Goal: Task Accomplishment & Management: Use online tool/utility

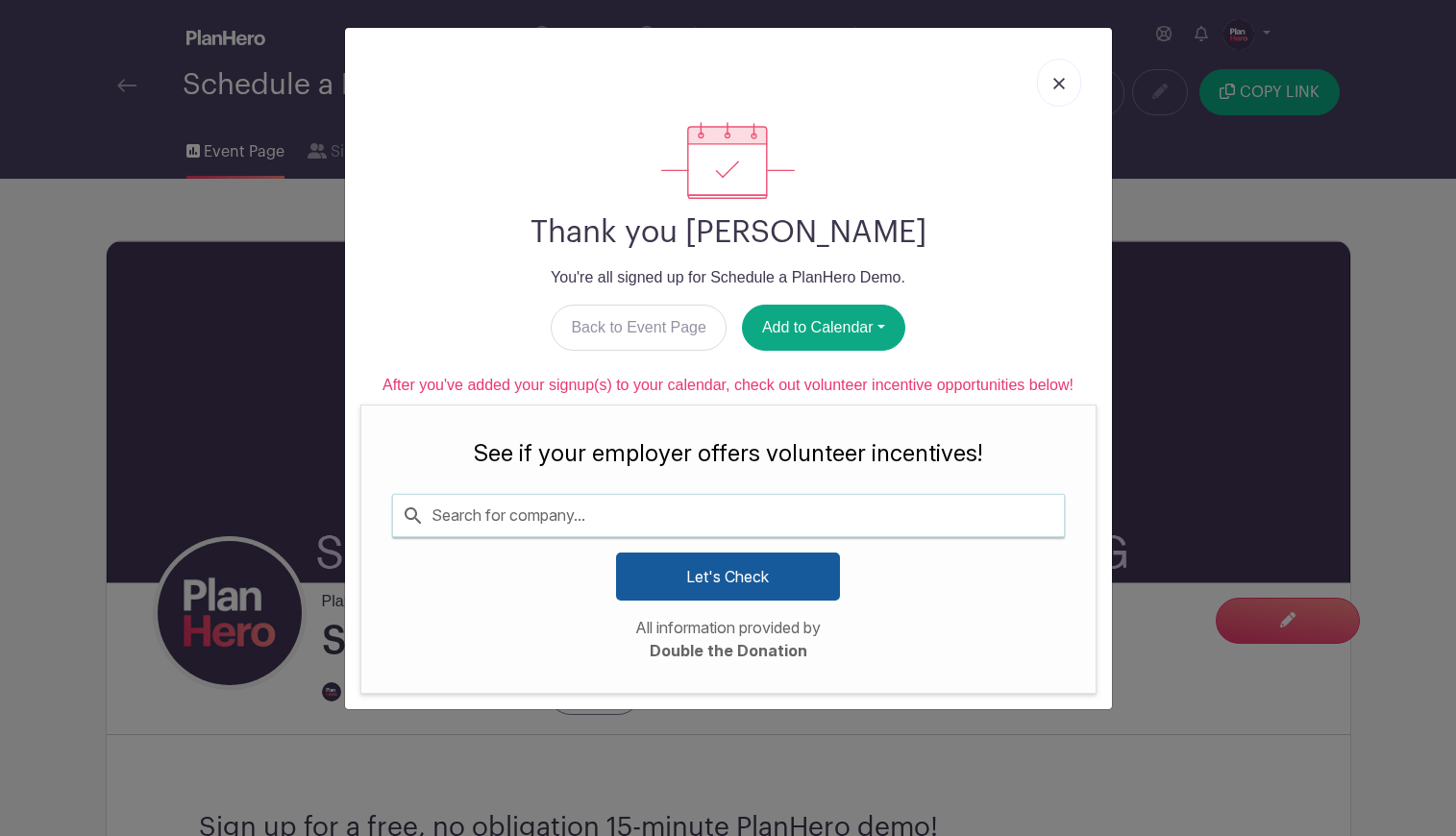
scroll to position [1624, 0]
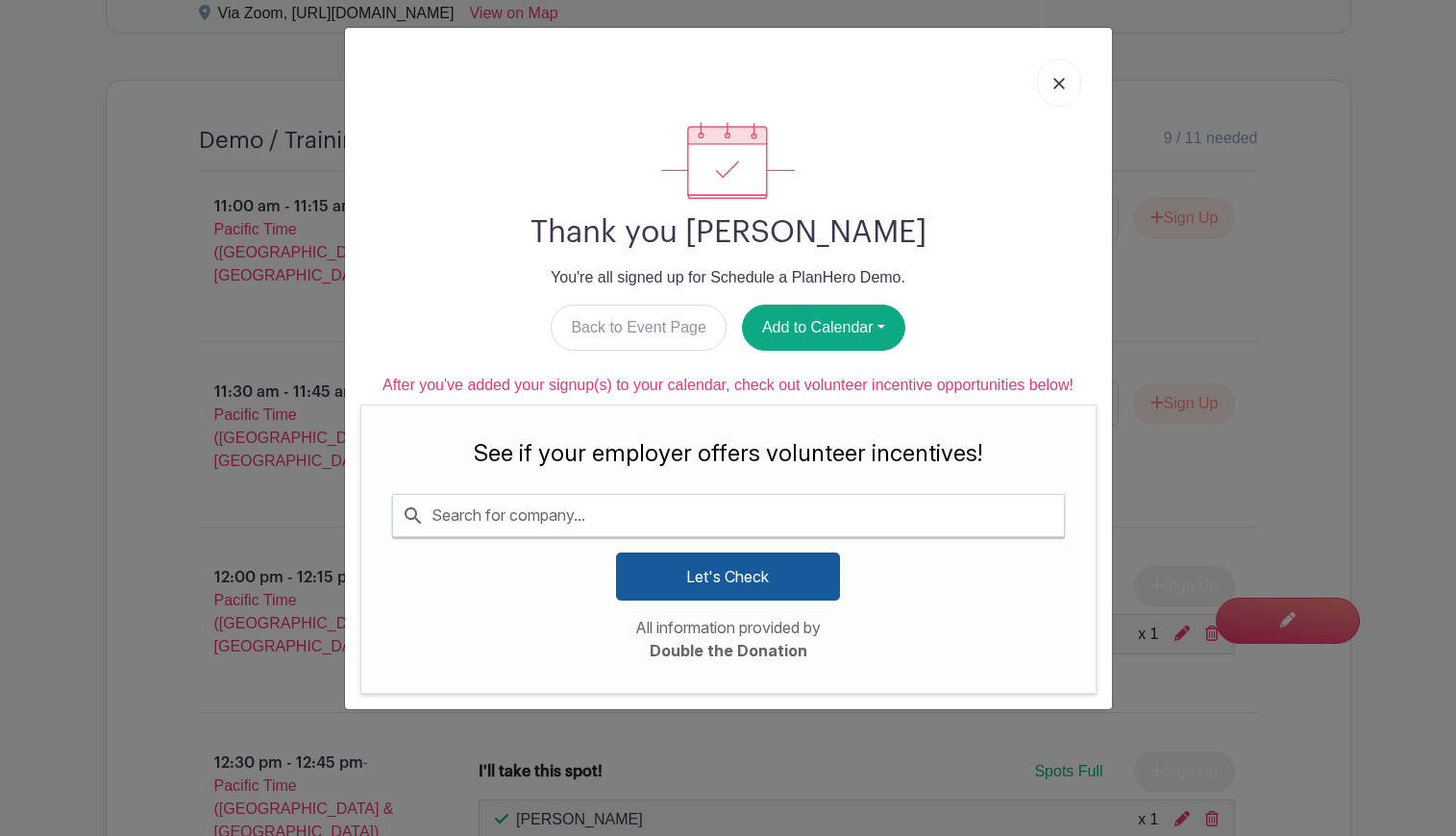
click at [1058, 84] on img at bounding box center [1060, 84] width 12 height 12
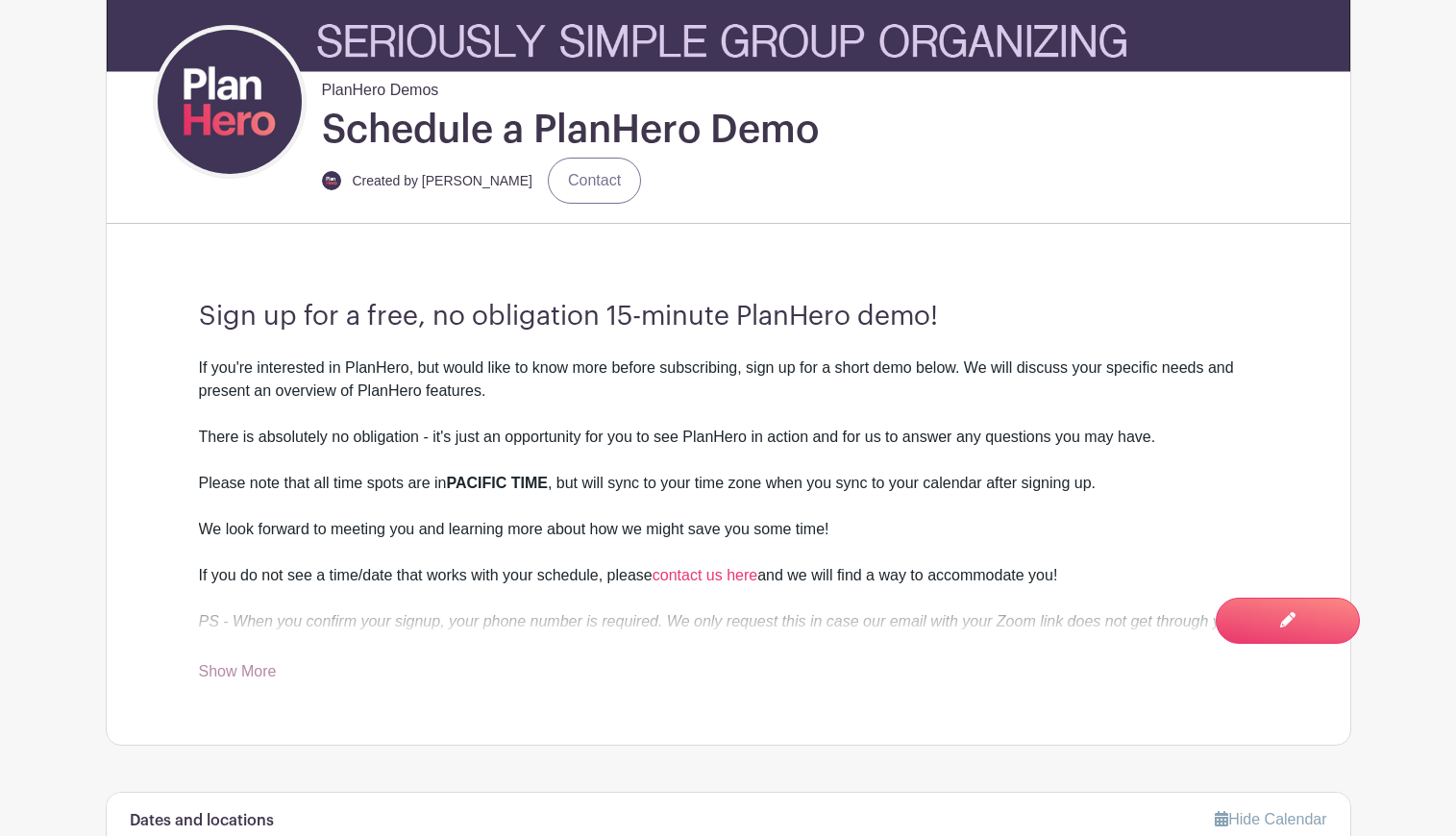
scroll to position [0, 0]
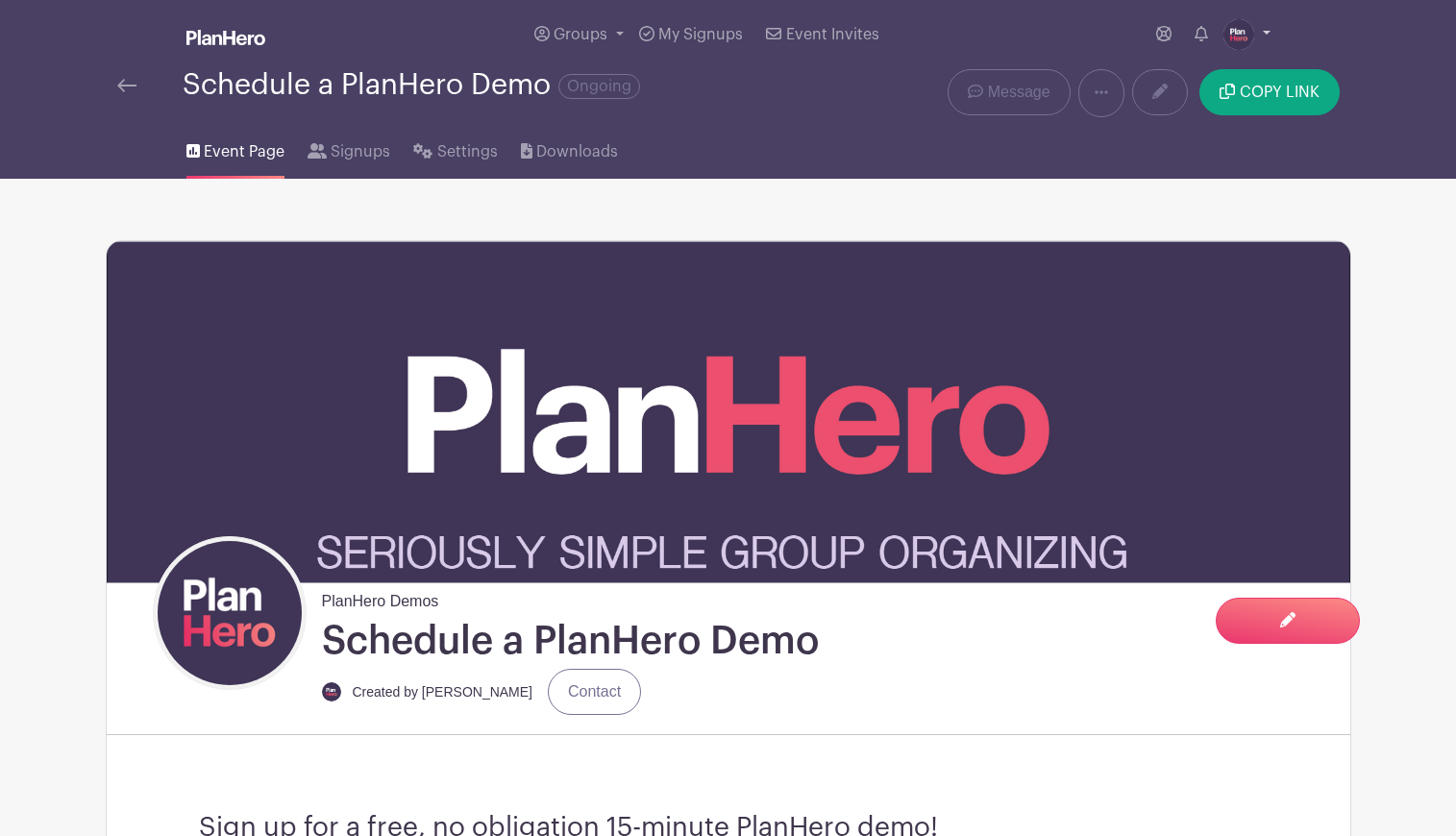
click at [1244, 38] on img at bounding box center [1238, 34] width 30 height 30
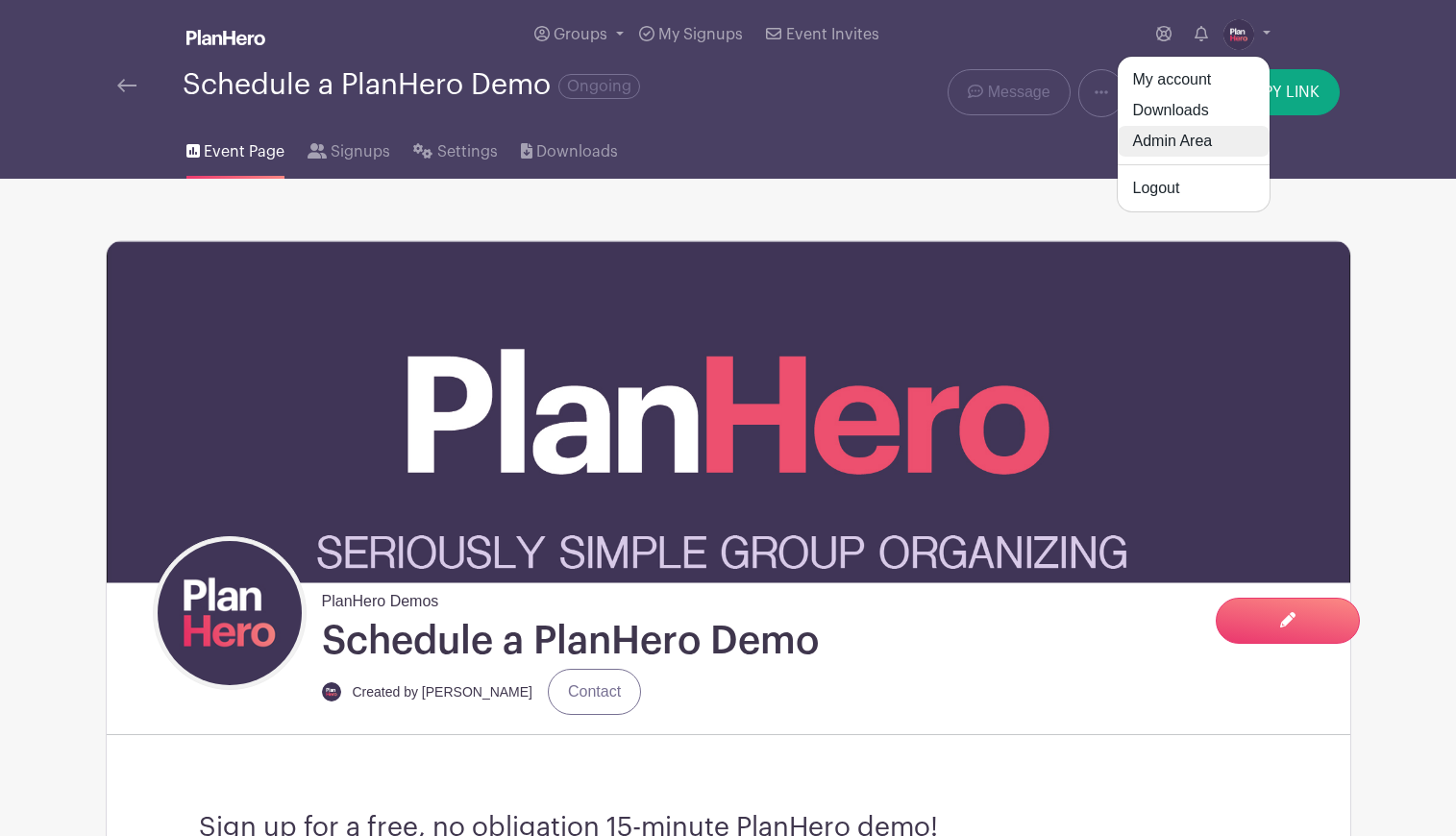
click at [1186, 139] on link "Admin Area" at bounding box center [1192, 141] width 151 height 30
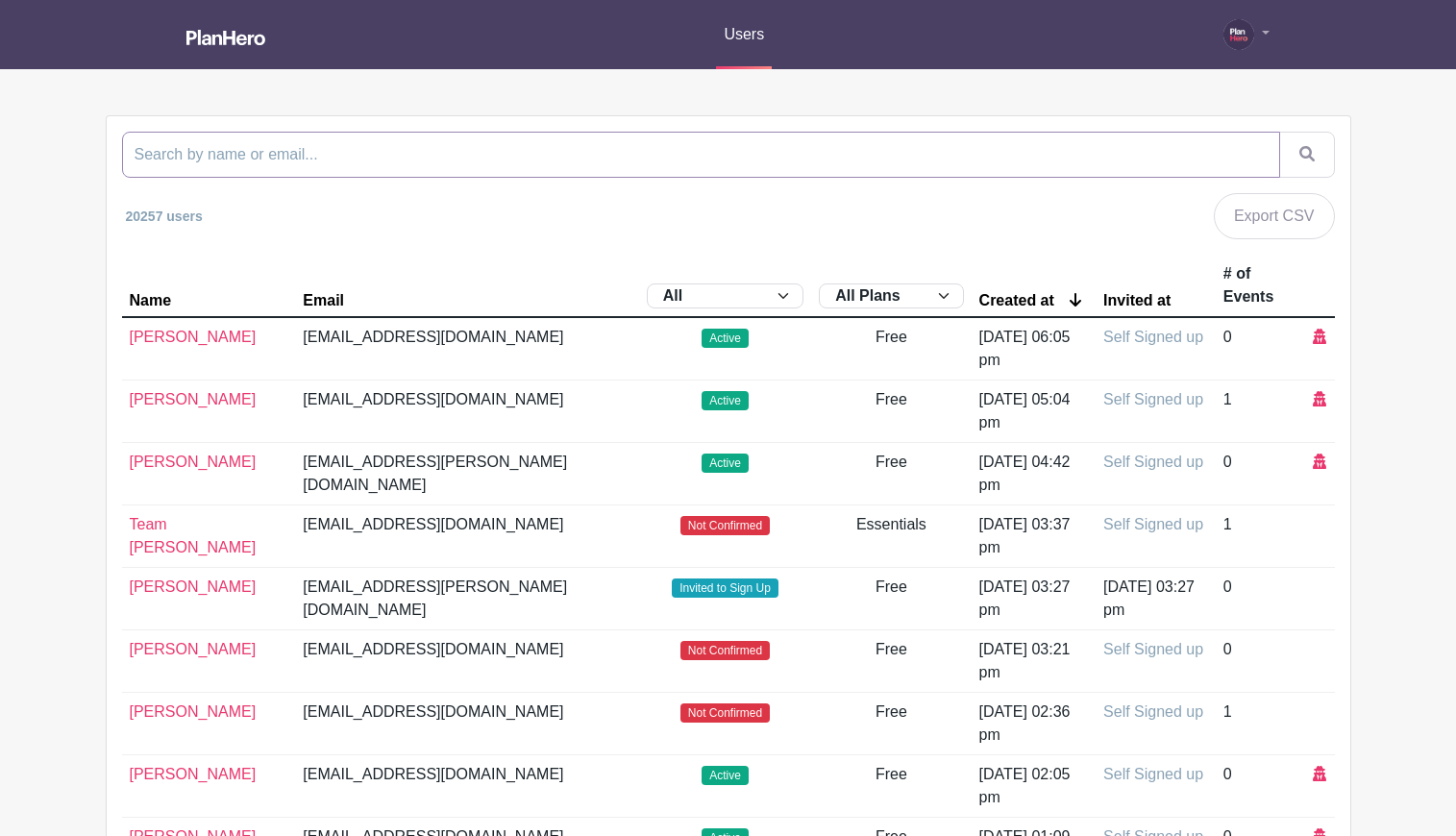
click at [894, 161] on input "search" at bounding box center [701, 154] width 1158 height 46
paste input "[DOMAIN_NAME]"
type input "[DOMAIN_NAME]"
click at [1279, 132] on button "submit" at bounding box center [1307, 154] width 56 height 46
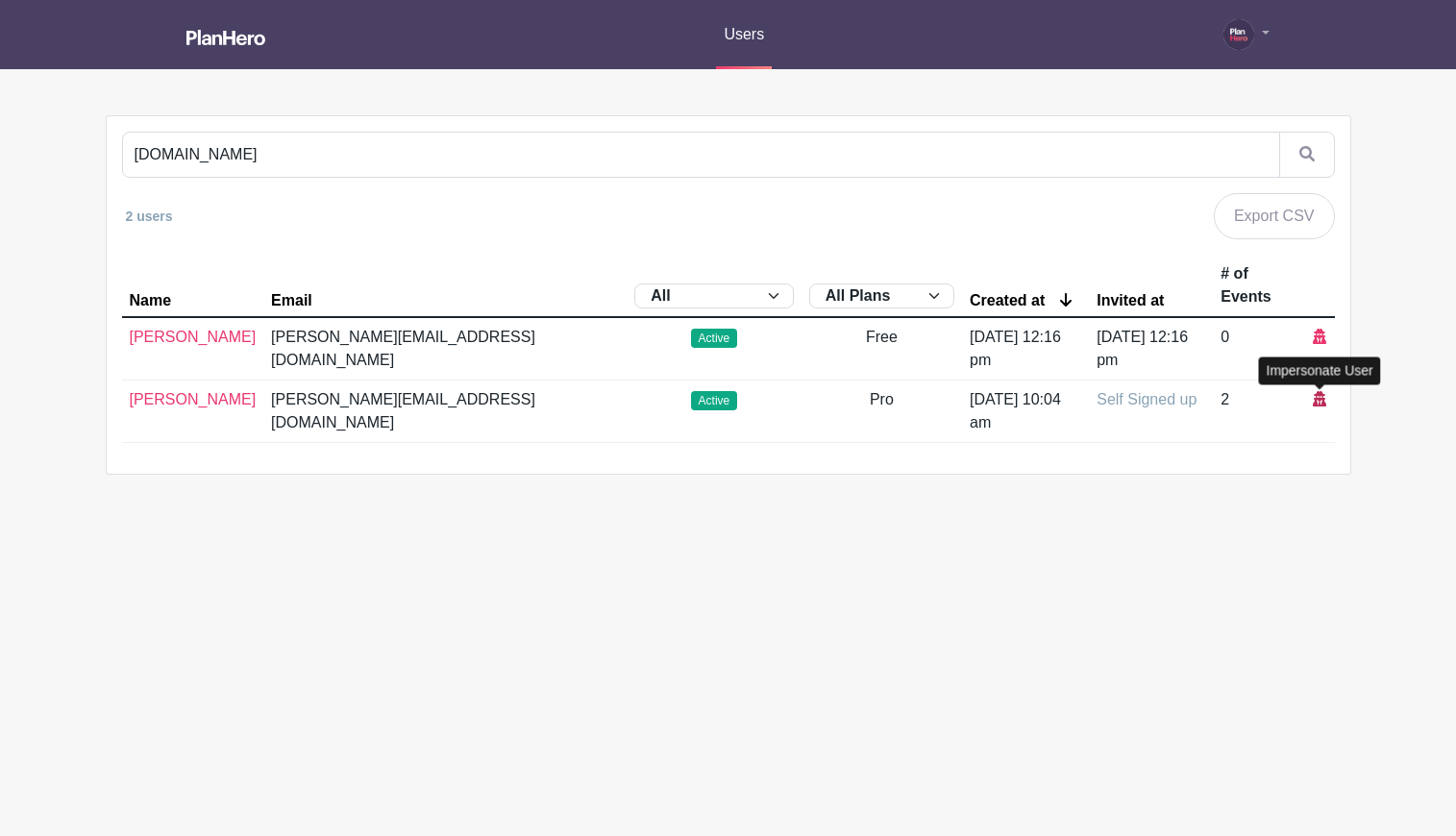
click at [1317, 397] on icon at bounding box center [1319, 399] width 14 height 16
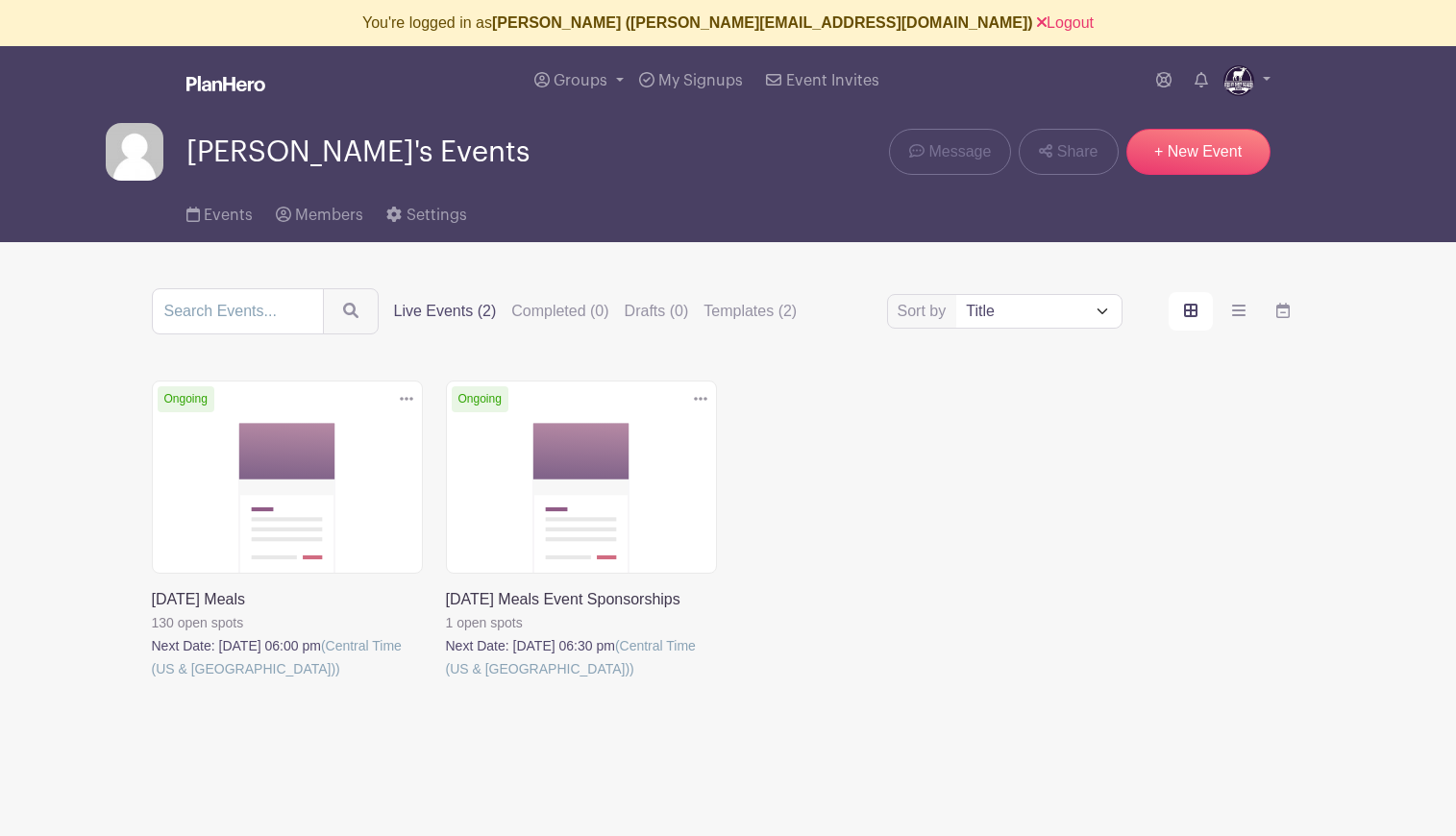
click at [151, 681] on link at bounding box center [151, 681] width 0 height 0
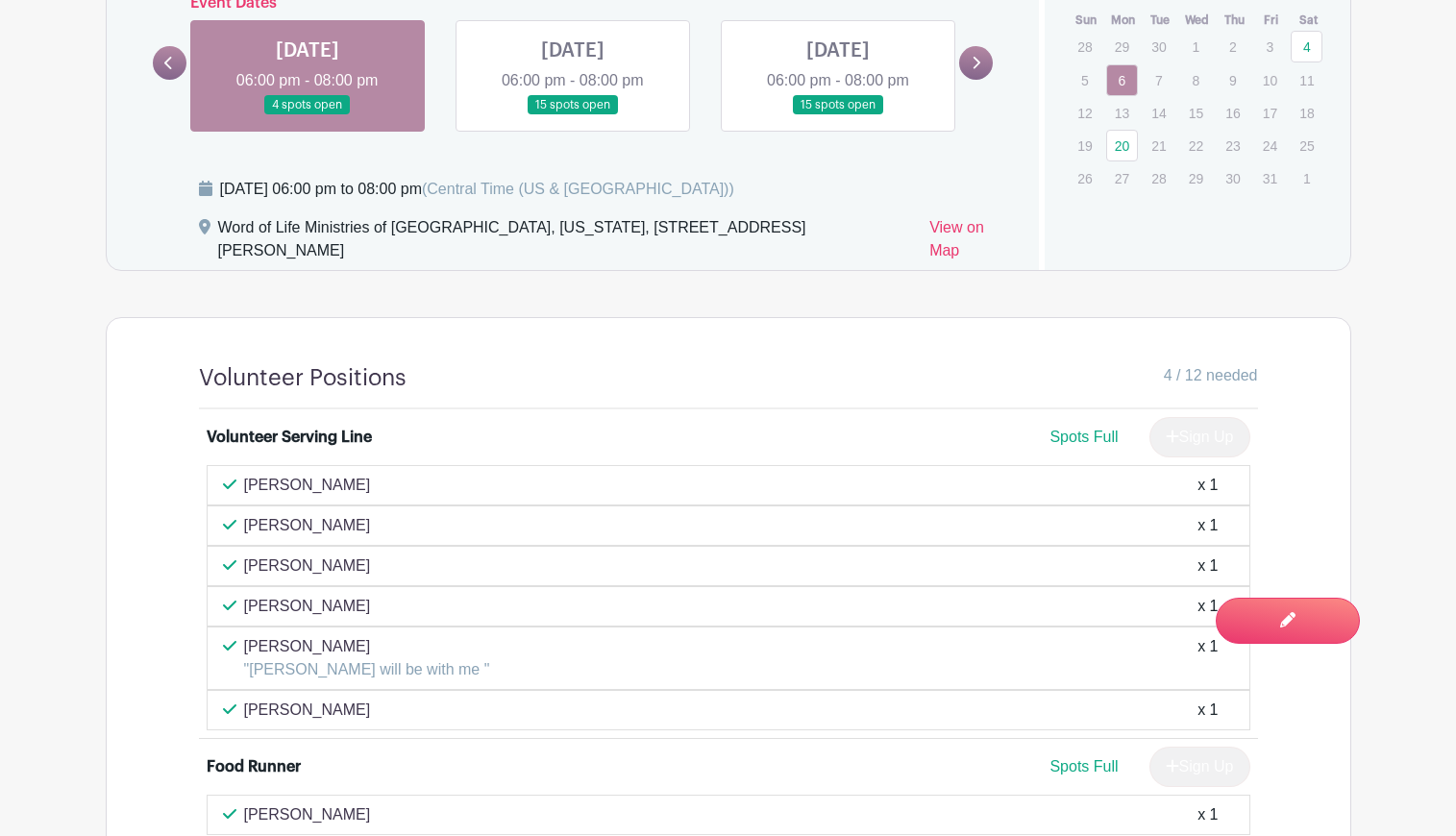
scroll to position [1071, 0]
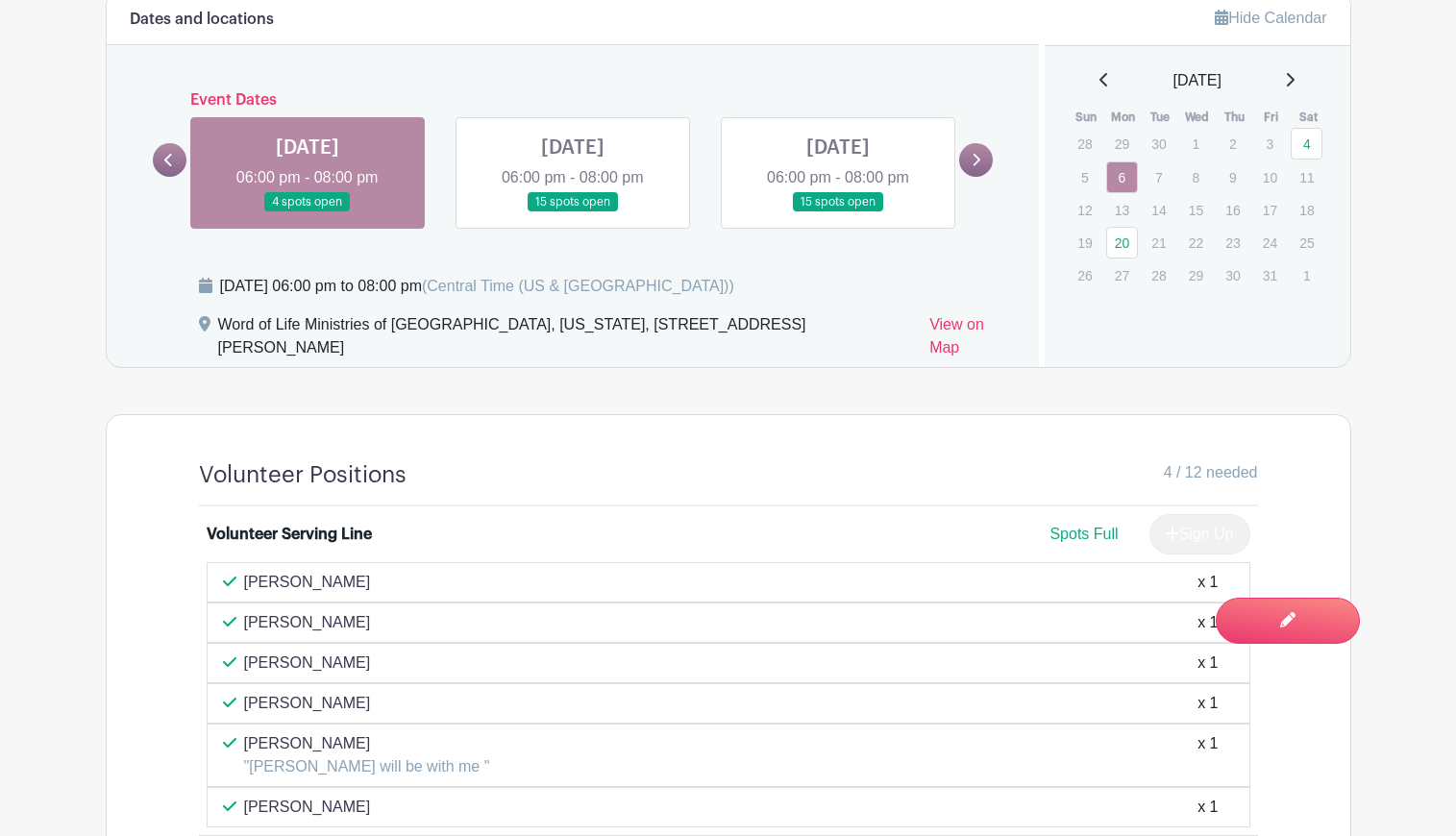
click at [572, 212] on link at bounding box center [572, 212] width 0 height 0
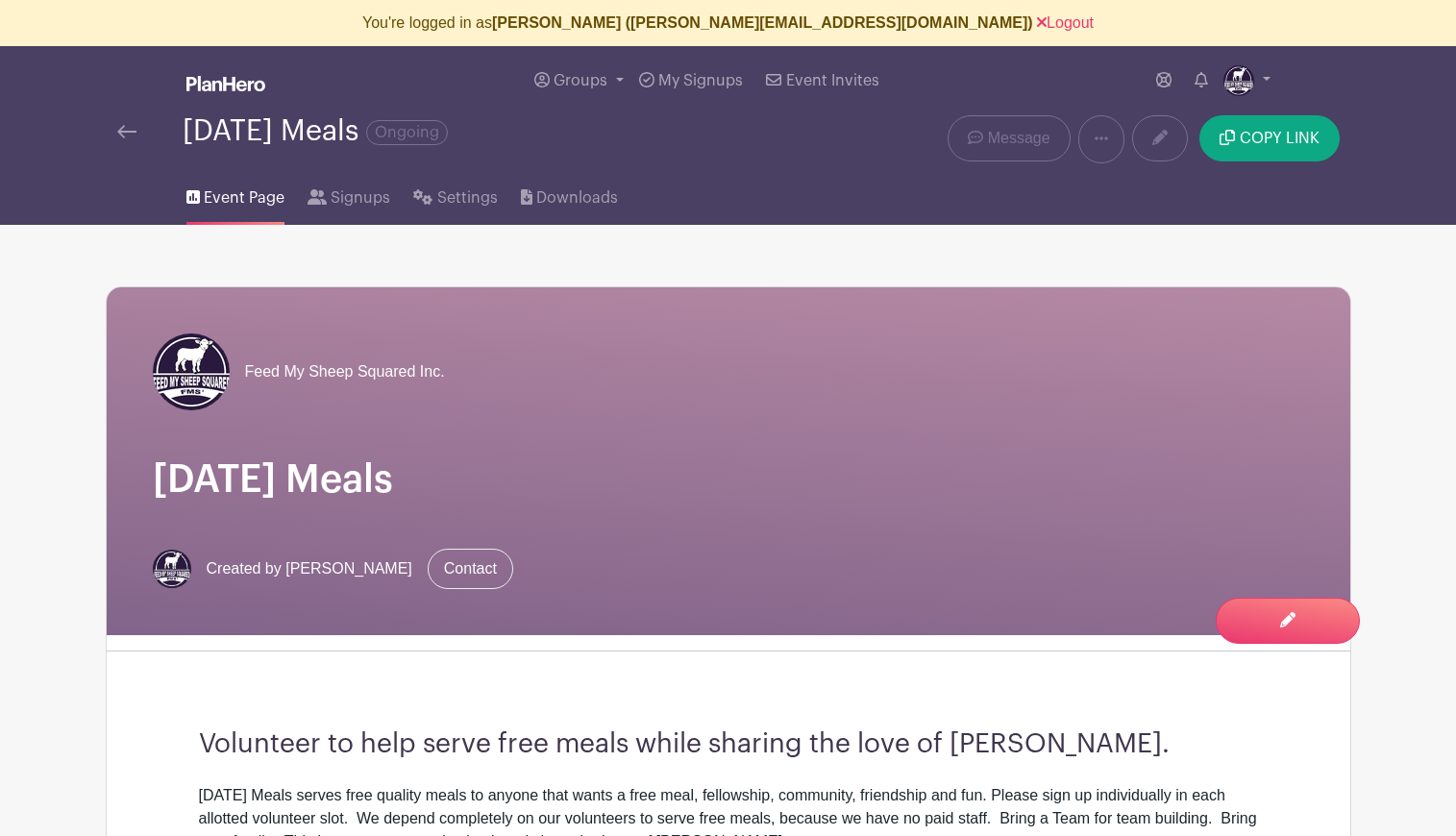
click at [122, 132] on img at bounding box center [127, 132] width 20 height 14
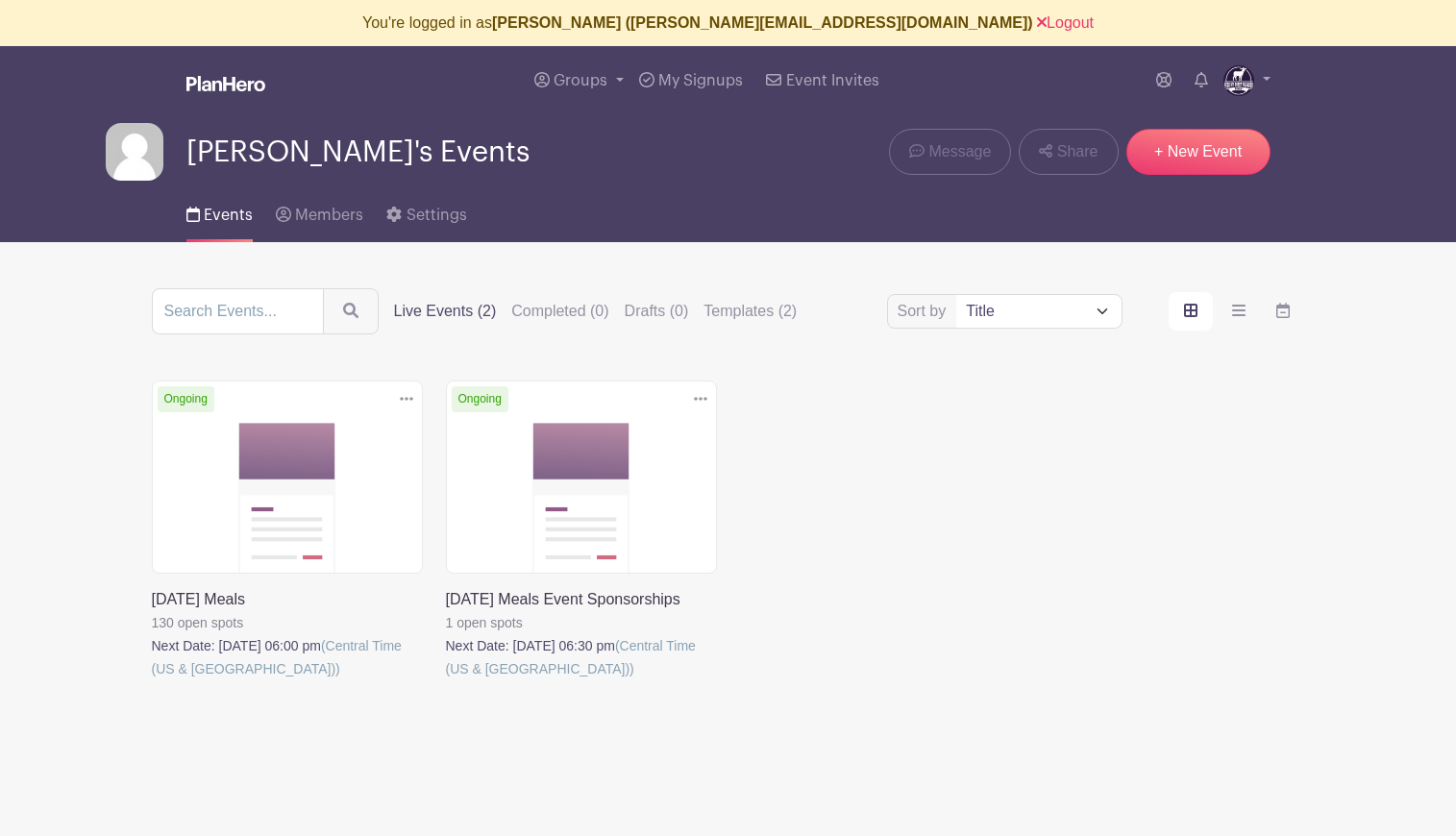
click at [446, 681] on link at bounding box center [446, 681] width 0 height 0
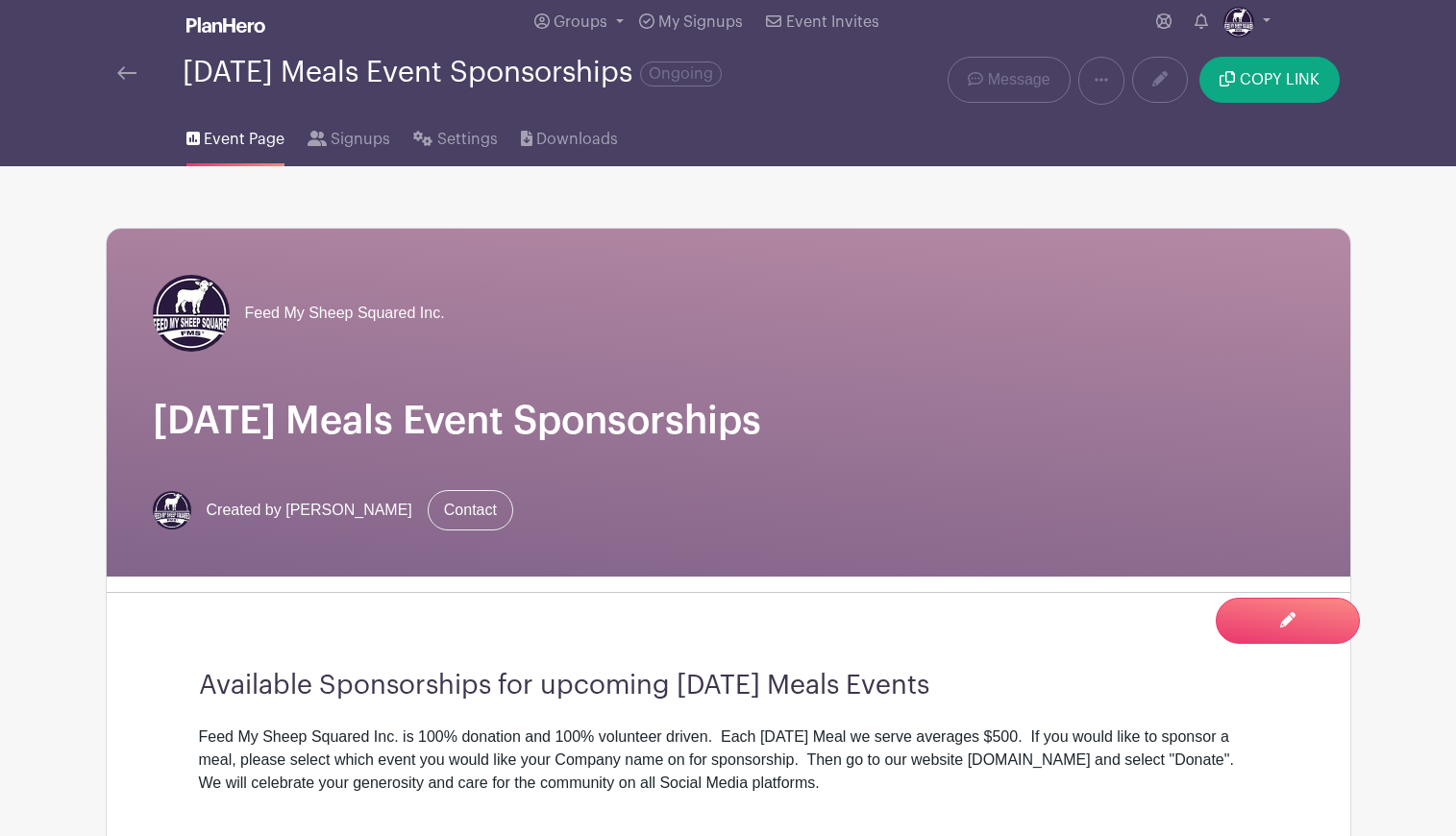
scroll to position [37, 0]
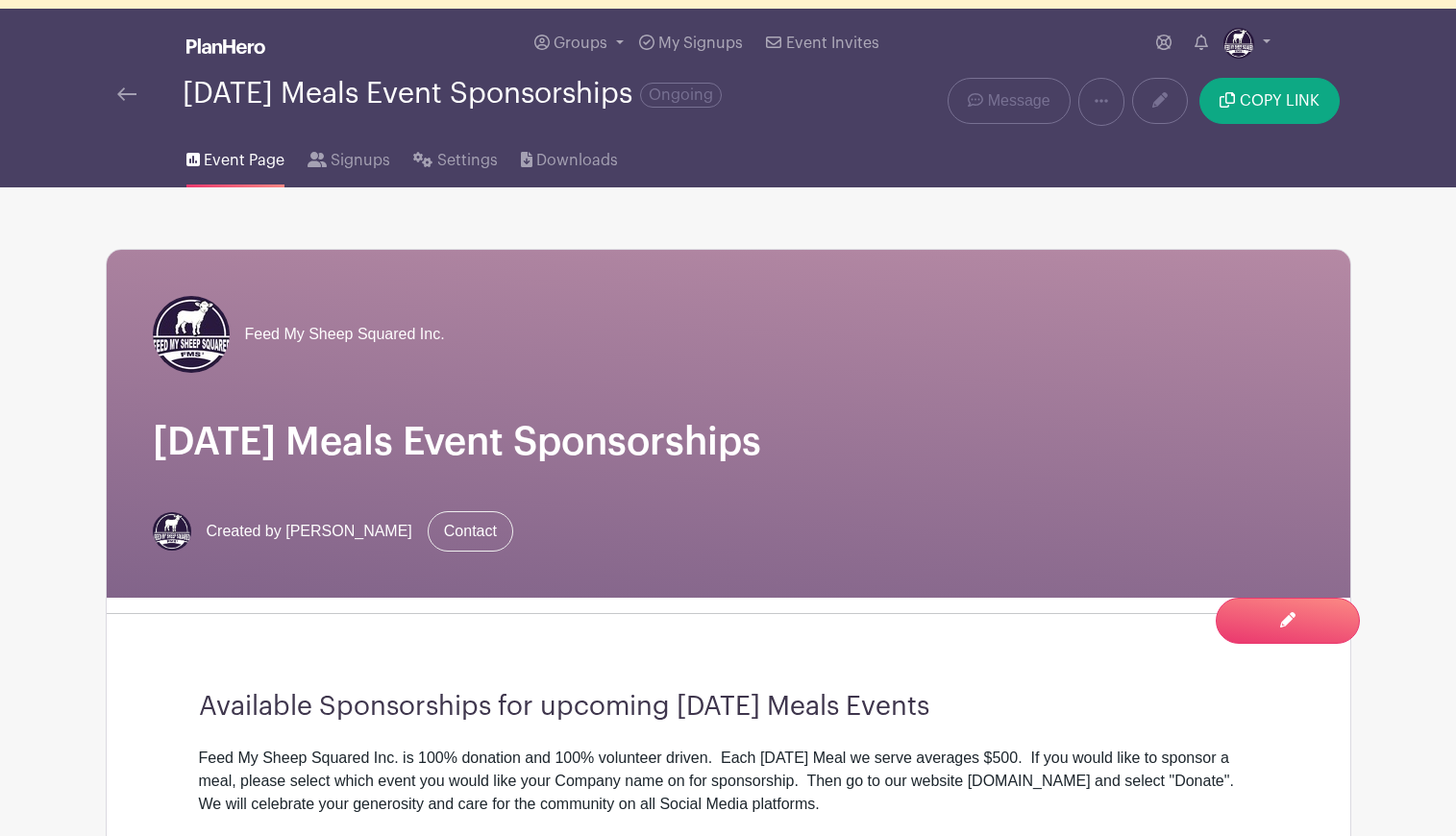
click at [117, 95] on img at bounding box center [127, 95] width 20 height 14
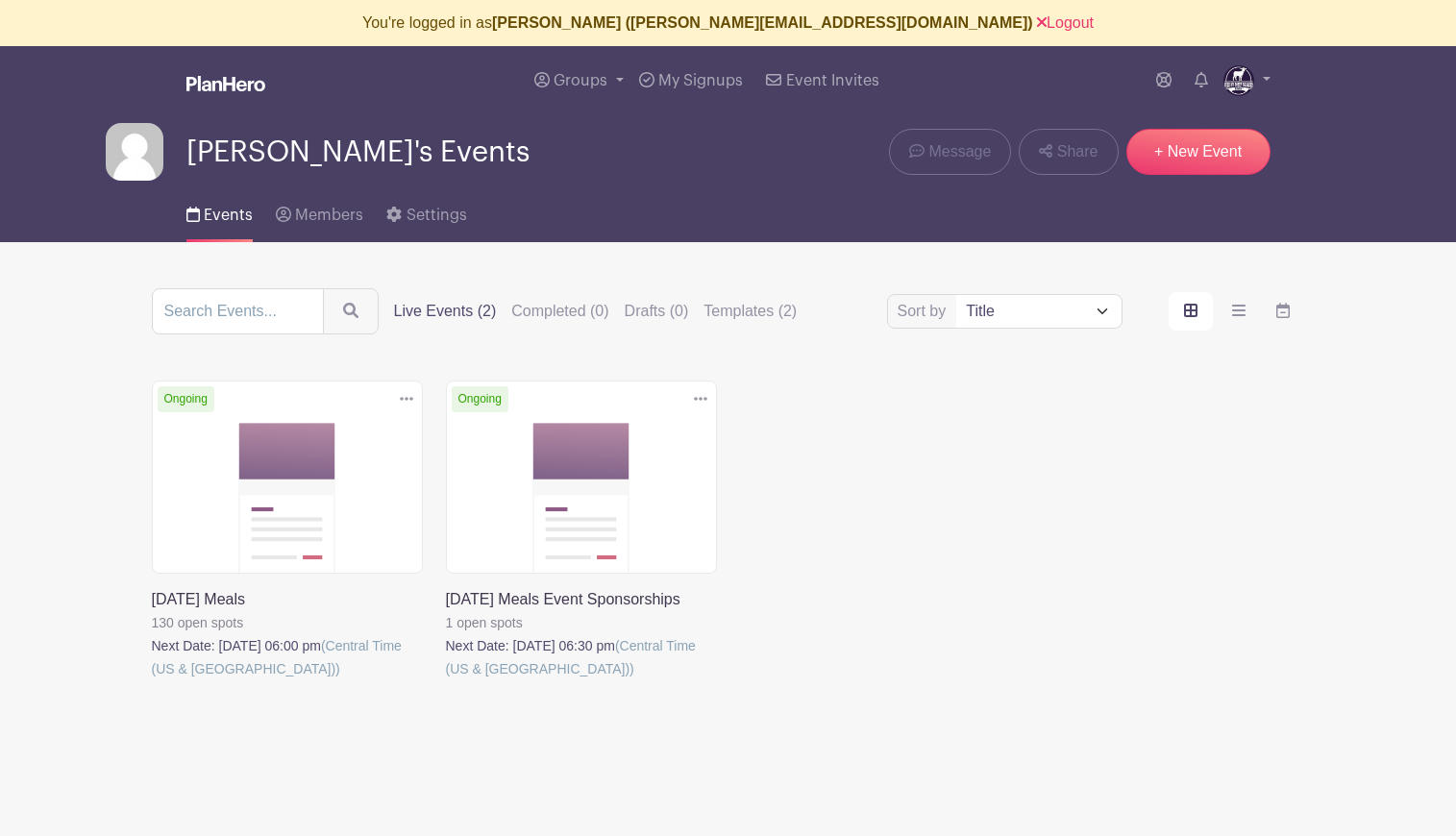
click at [151, 681] on link at bounding box center [151, 681] width 0 height 0
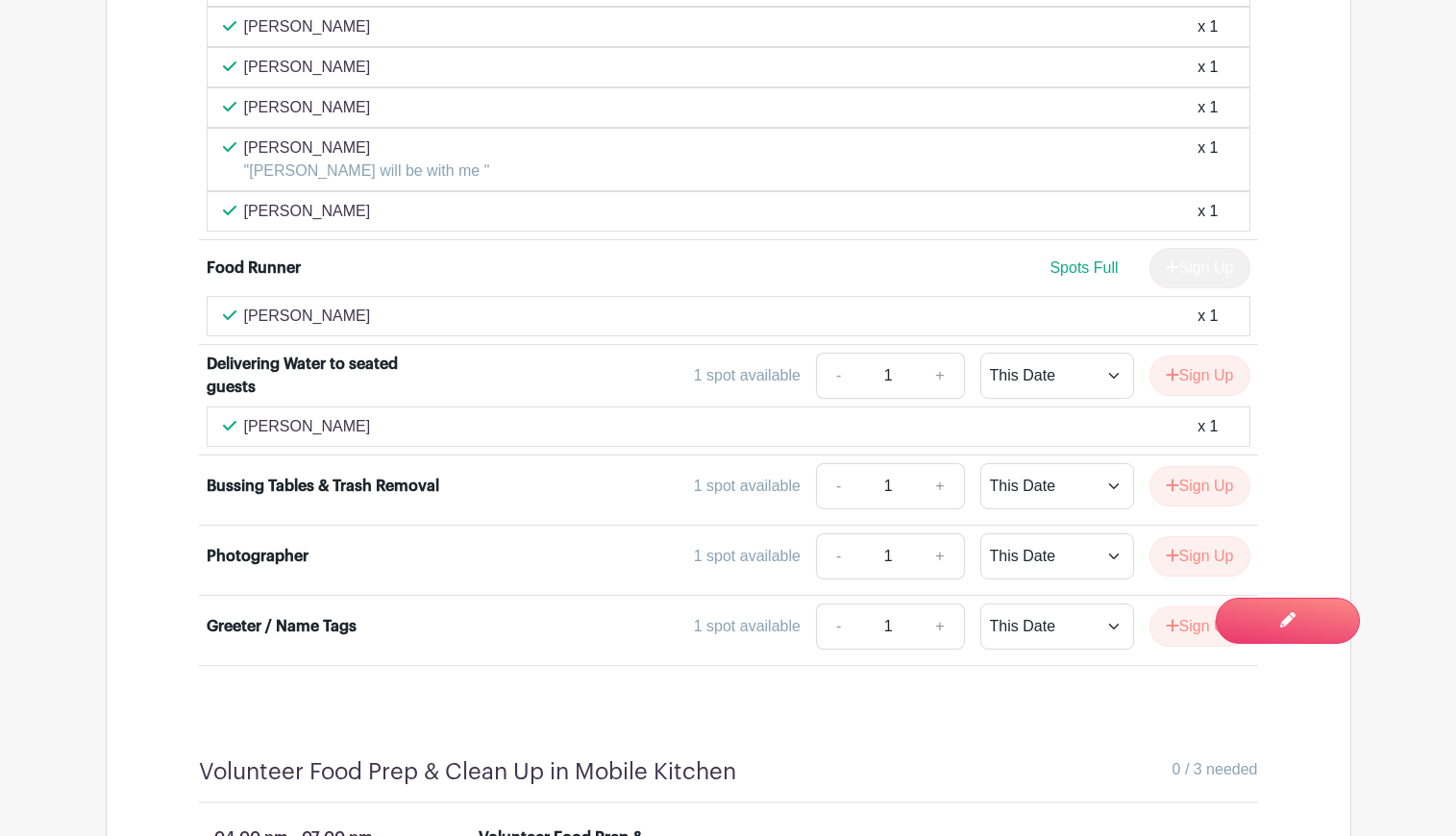
scroll to position [1684, 0]
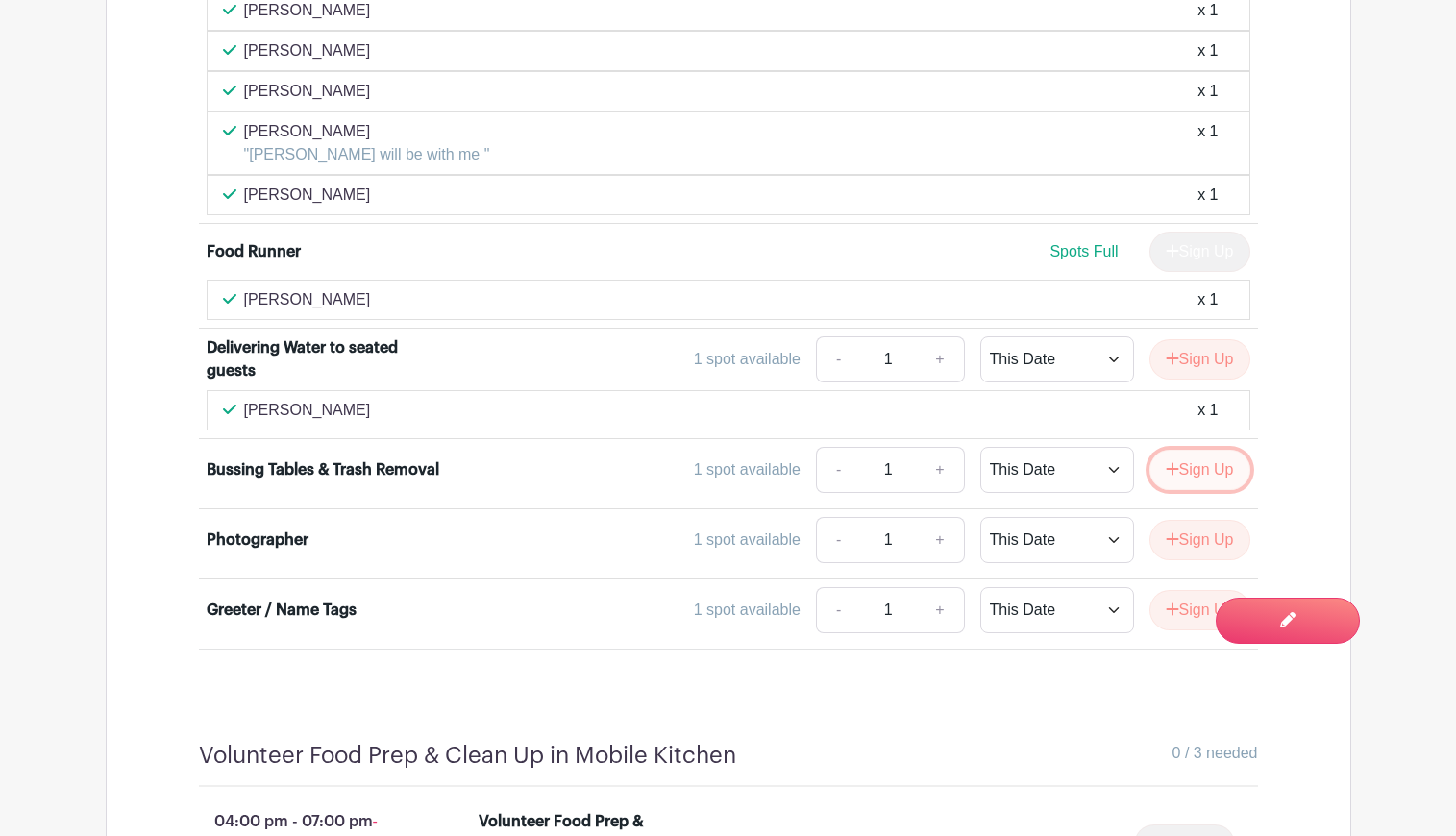
click at [1189, 451] on button "Sign Up" at bounding box center [1199, 470] width 101 height 40
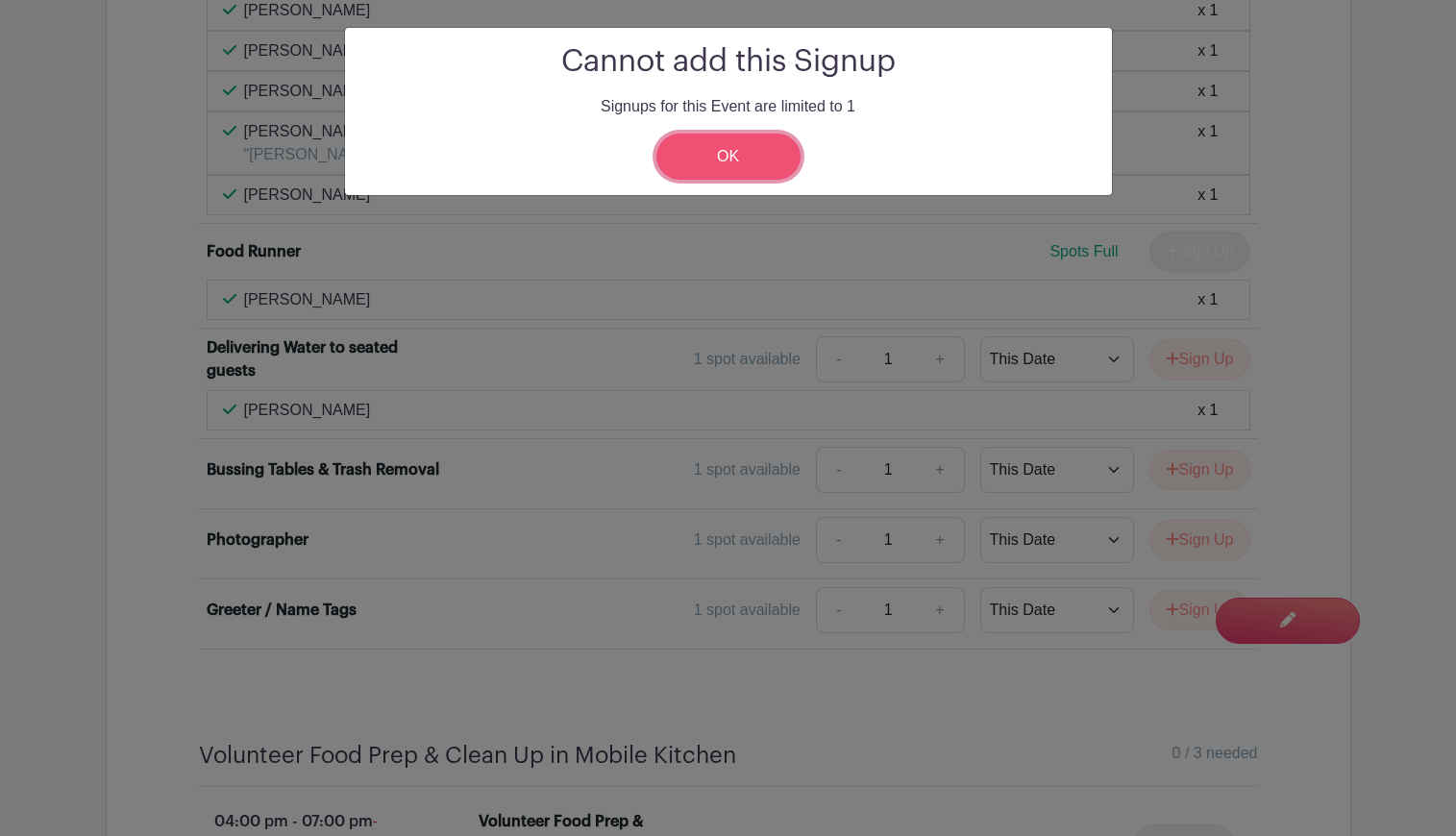
click at [726, 161] on link "OK" at bounding box center [728, 156] width 145 height 46
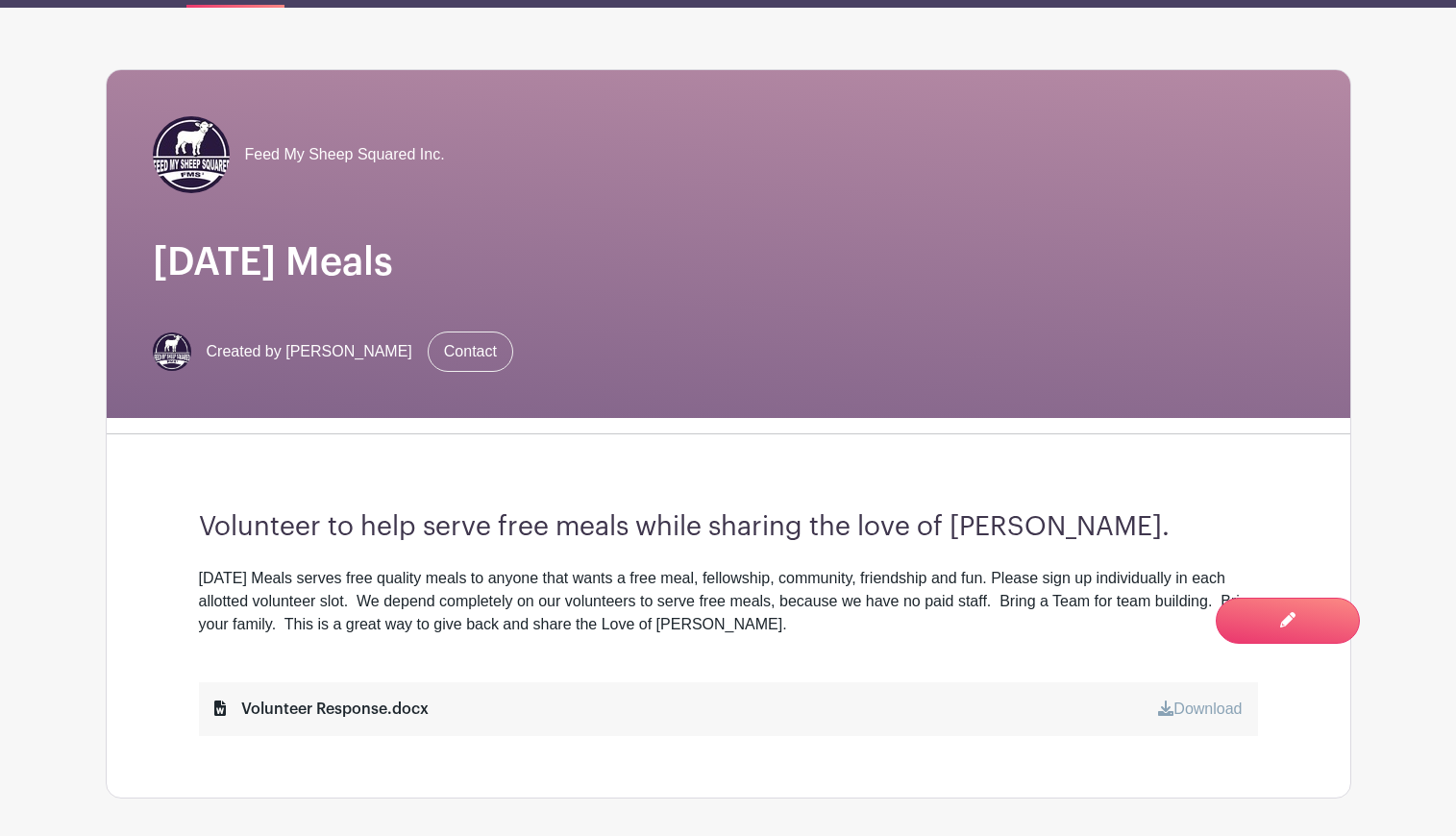
scroll to position [0, 0]
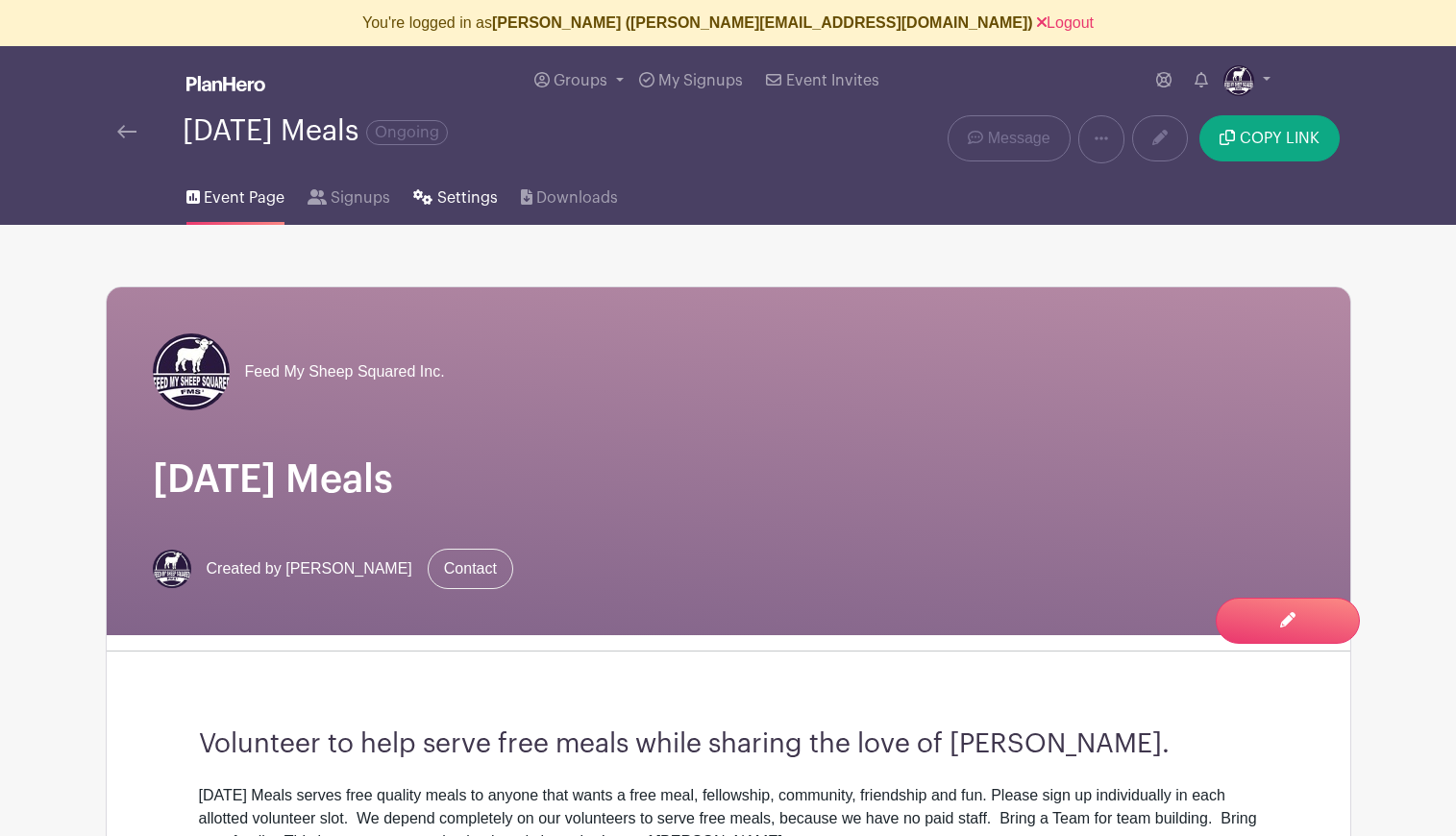
click at [451, 191] on span "Settings" at bounding box center [468, 198] width 61 height 23
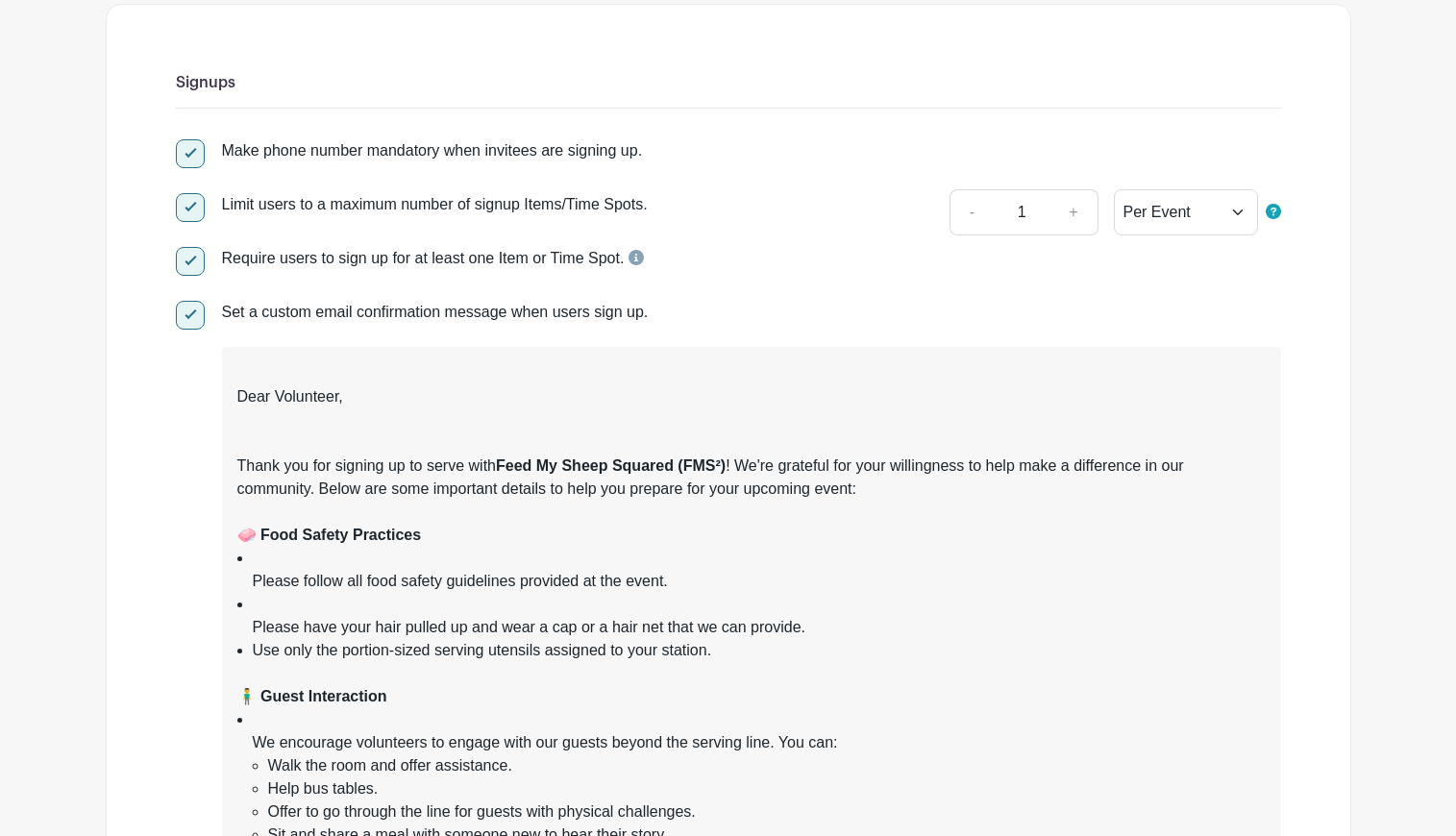
scroll to position [225, 0]
